Goal: Check status

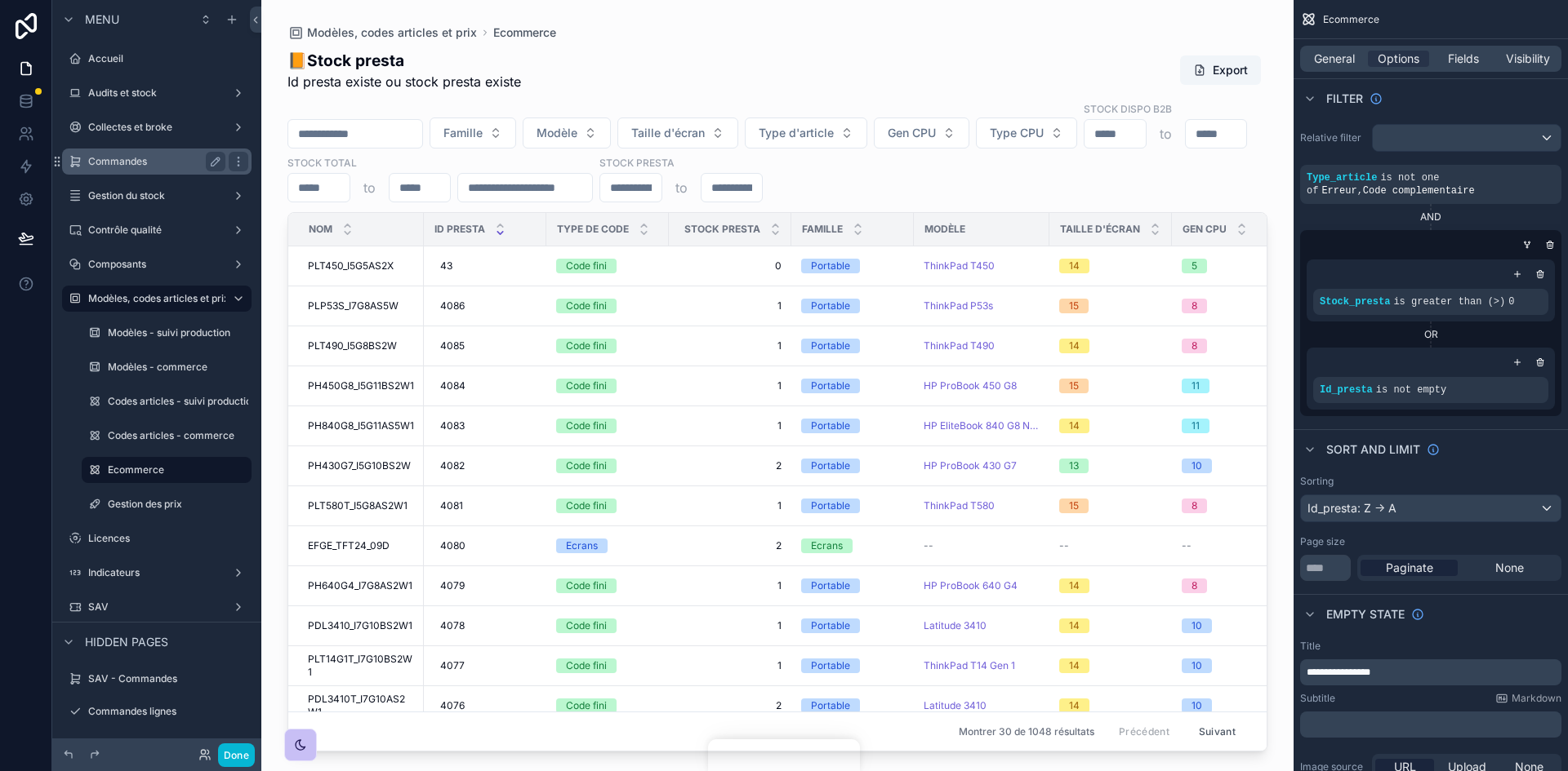
click at [129, 155] on div "Commandes" at bounding box center [157, 161] width 137 height 19
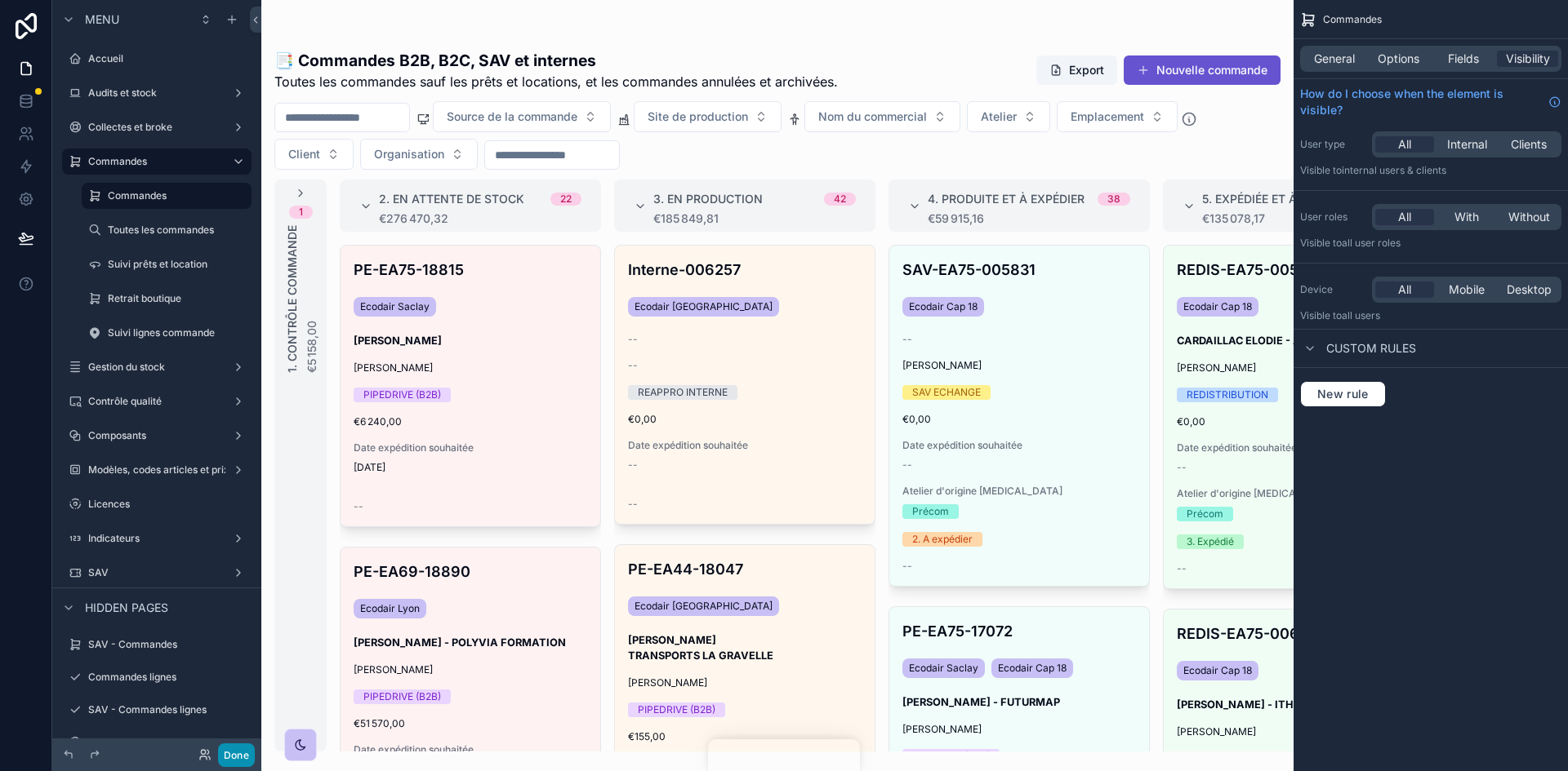
click at [242, 749] on button "Done" at bounding box center [237, 755] width 37 height 23
